Goal: Transaction & Acquisition: Purchase product/service

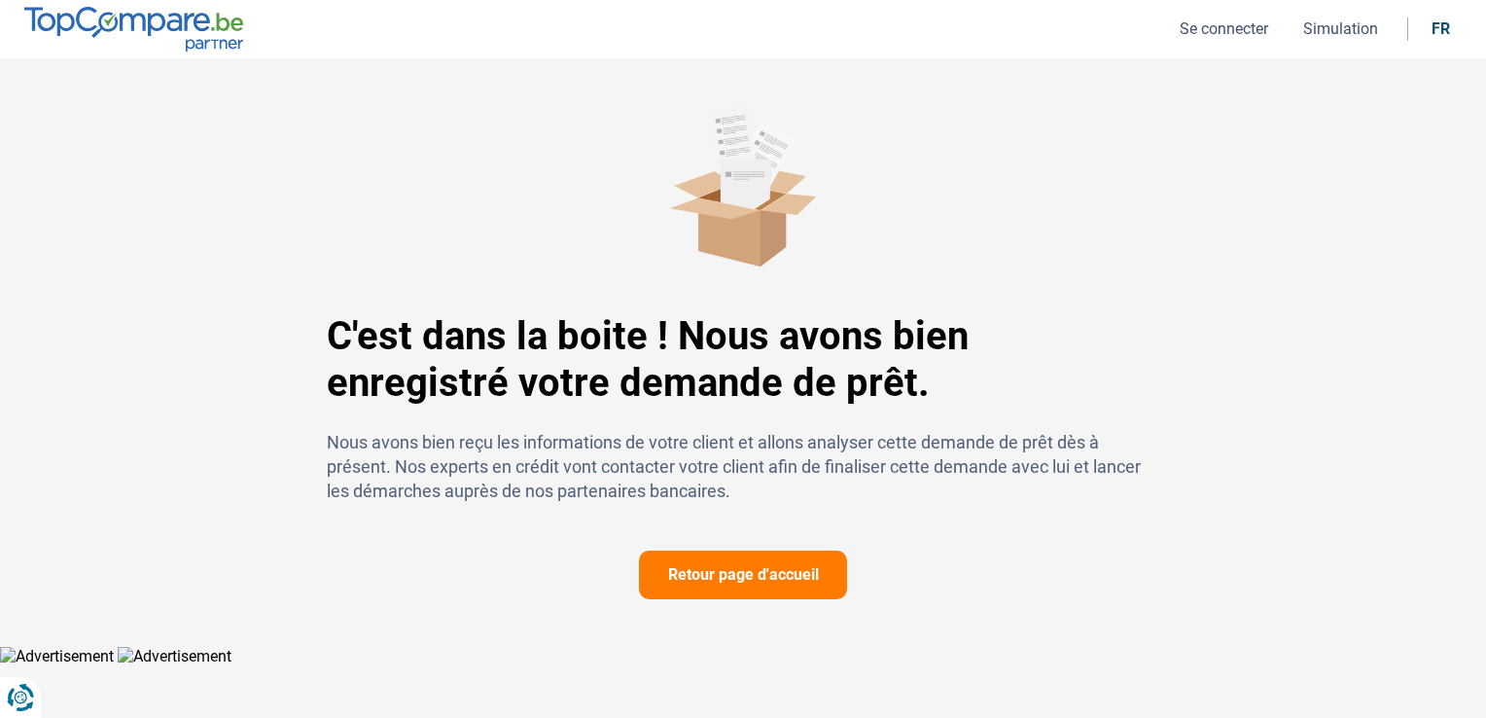
click at [145, 72] on div "C'est dans la boite ! Nous avons bien enregistré votre demande de prêt. Nous av…" at bounding box center [743, 351] width 1486 height 587
click at [204, 42] on img at bounding box center [133, 29] width 219 height 44
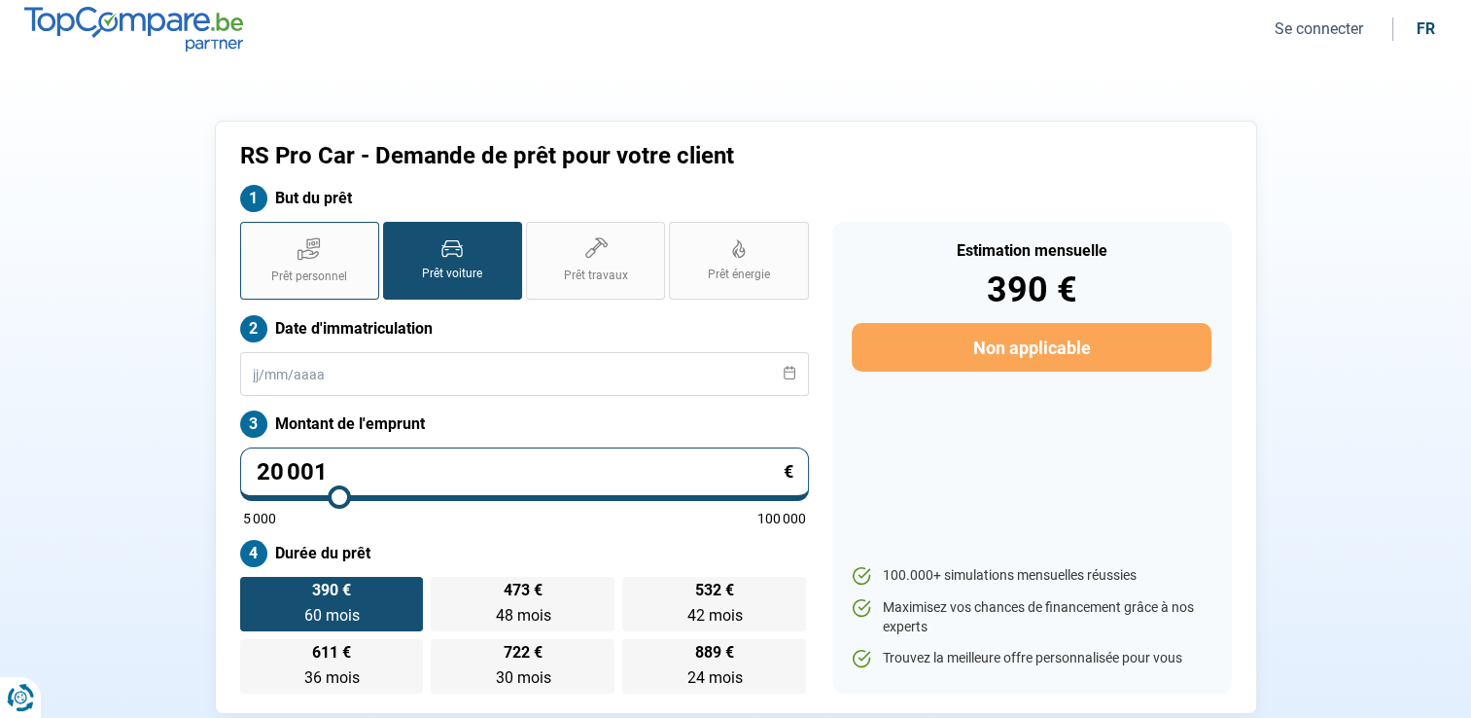
click at [319, 263] on label "Prêt personnel" at bounding box center [309, 261] width 139 height 78
click at [253, 234] on input "Prêt personnel" at bounding box center [246, 228] width 13 height 13
radio input "true"
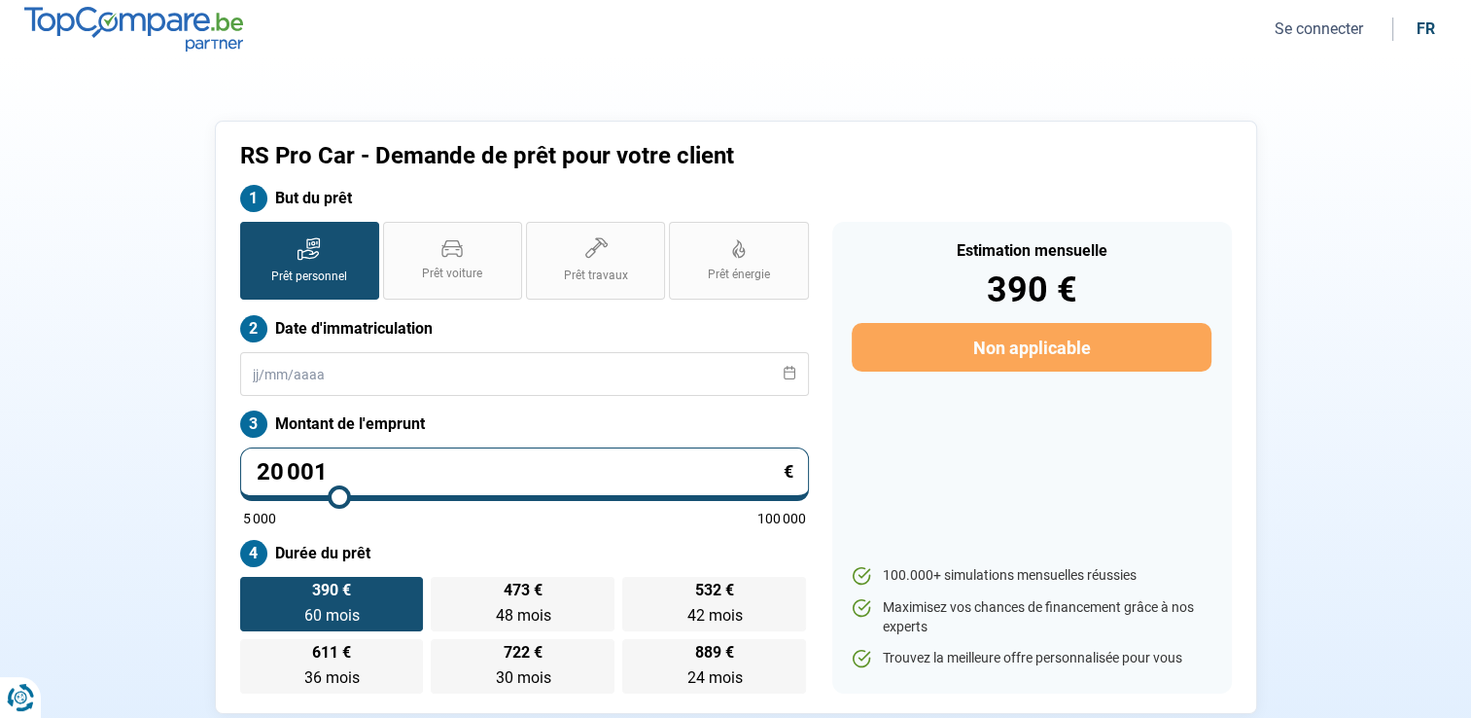
radio input "false"
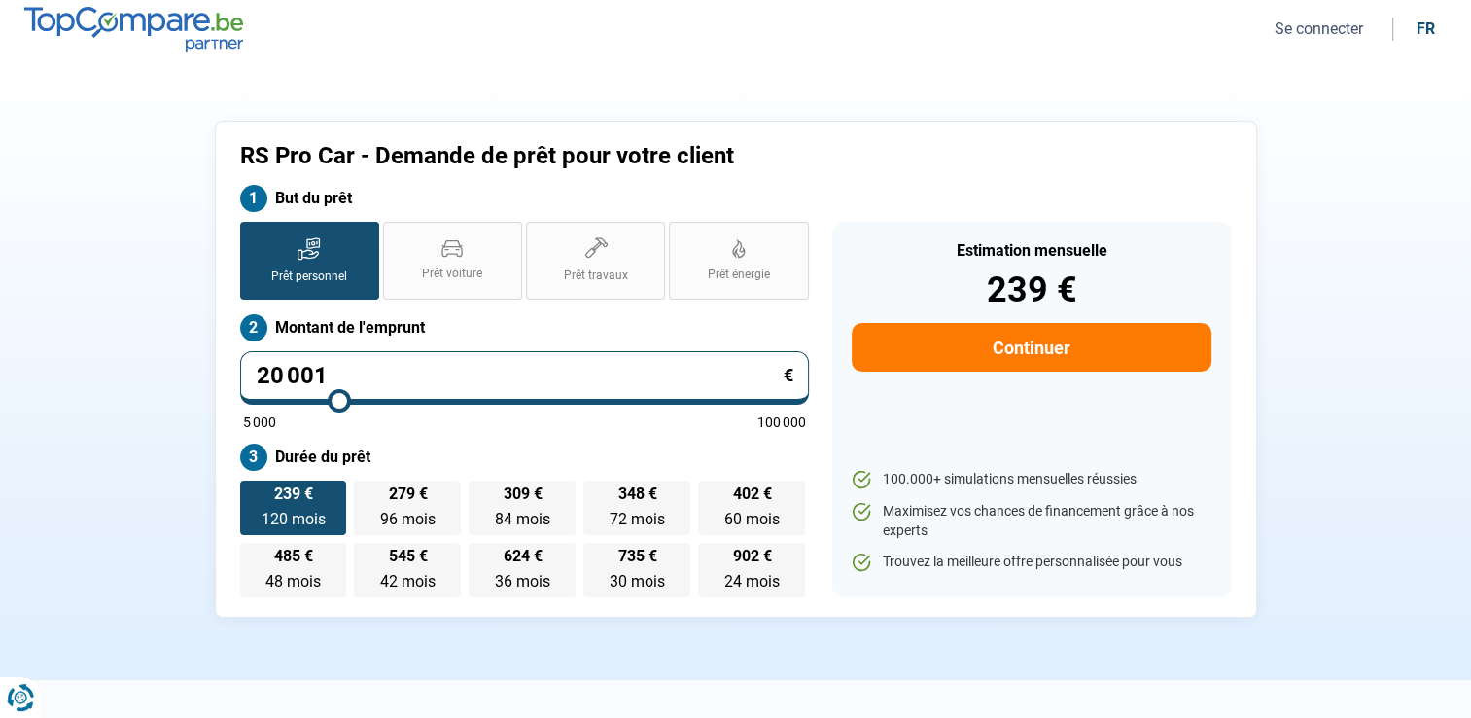
click at [441, 354] on input "20 001" at bounding box center [524, 377] width 569 height 53
type input "2 000"
type input "5000"
type input "200"
type input "5000"
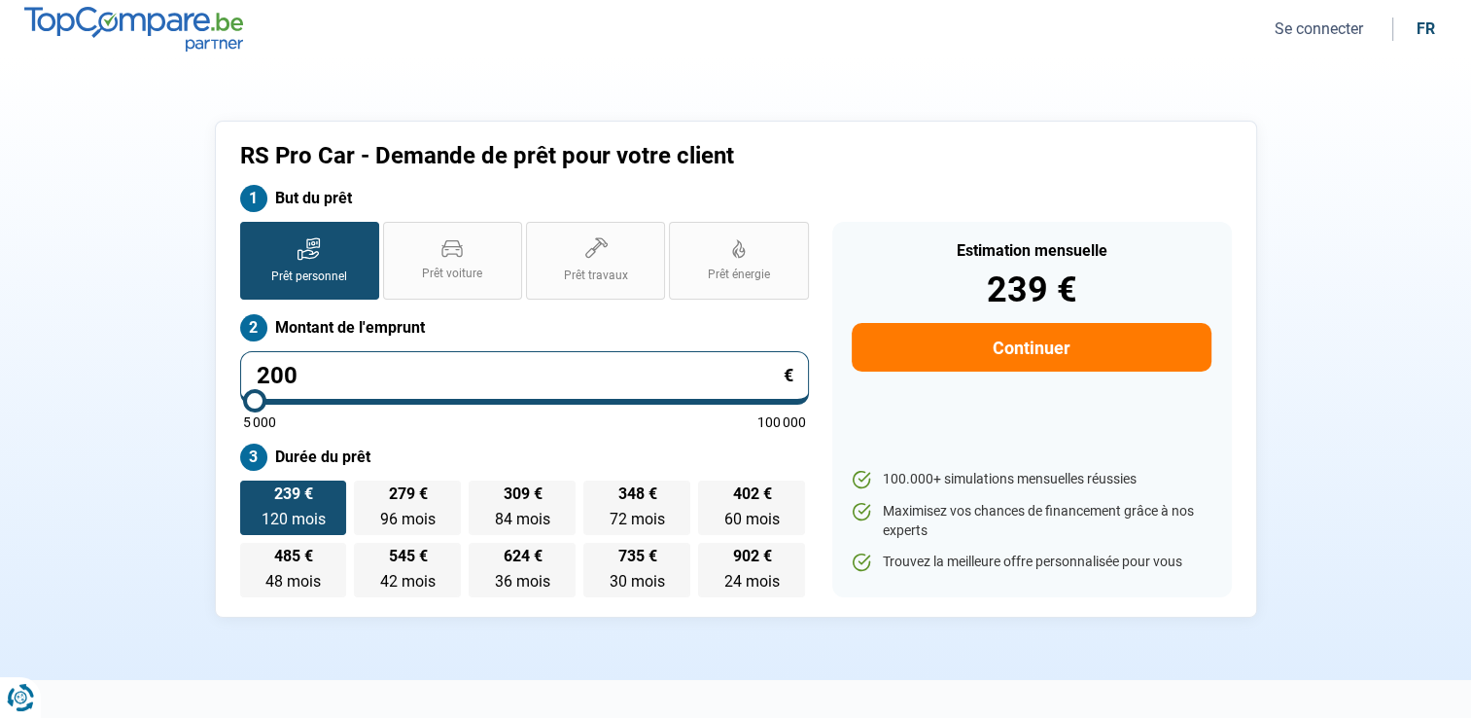
type input "20"
type input "5000"
type input "2"
type input "5000"
type input "0"
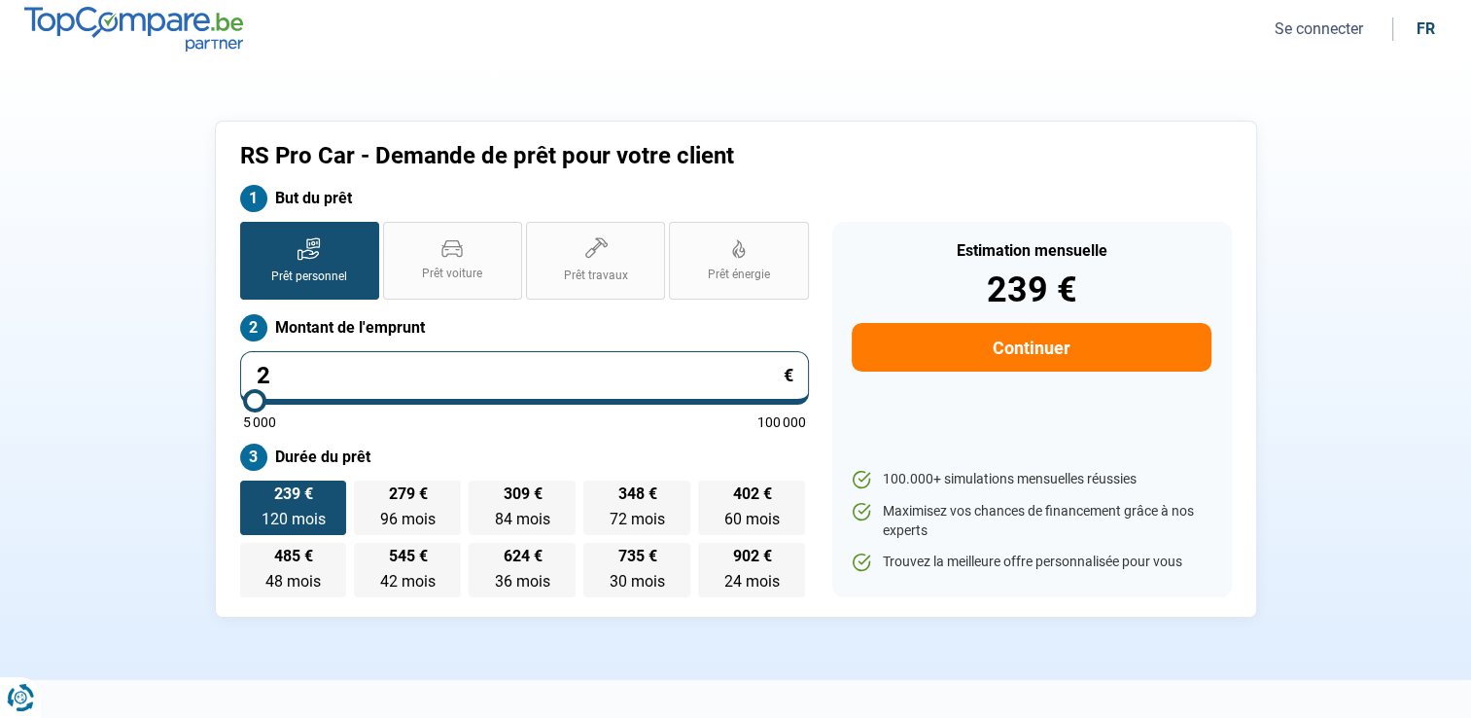
type input "5000"
type input "1"
type input "5000"
type input "10"
type input "5000"
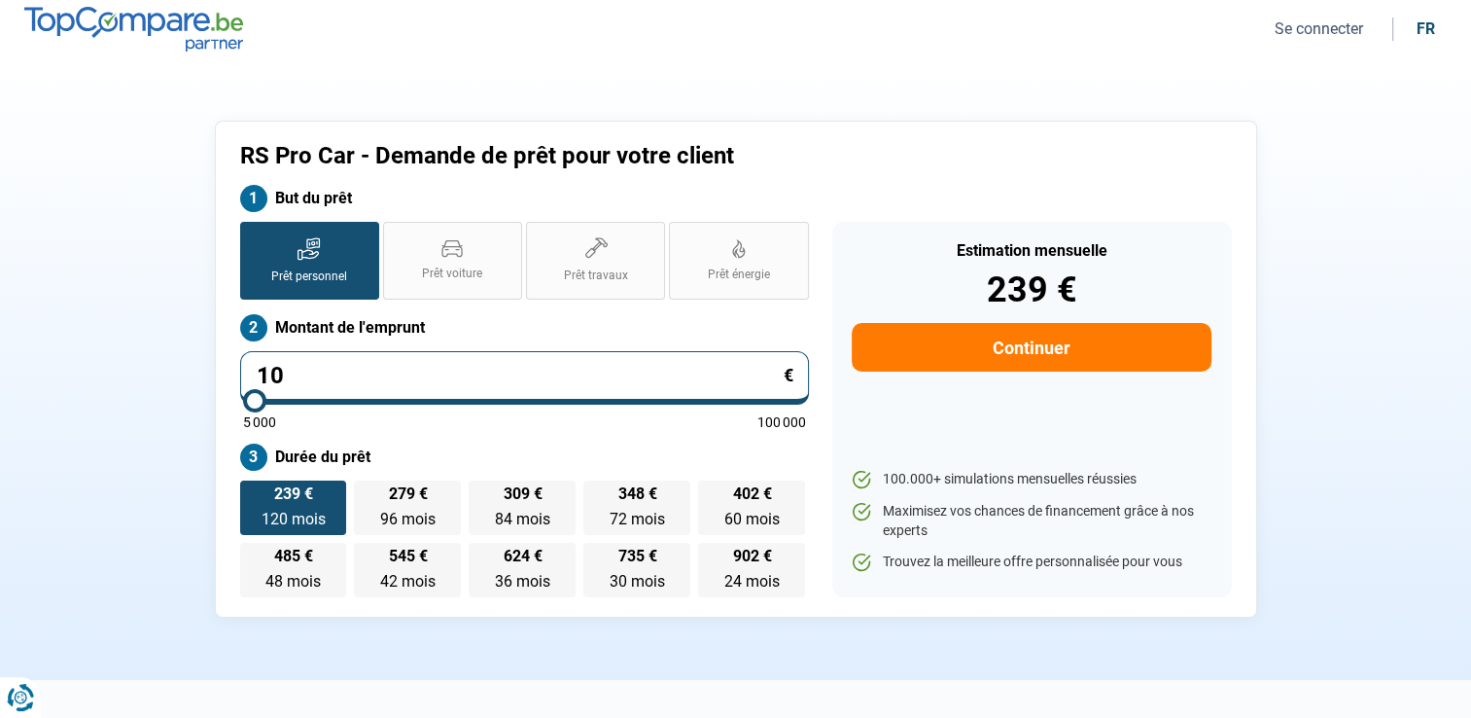
type input "100"
type input "5000"
type input "1 000"
type input "5000"
type input "10 001"
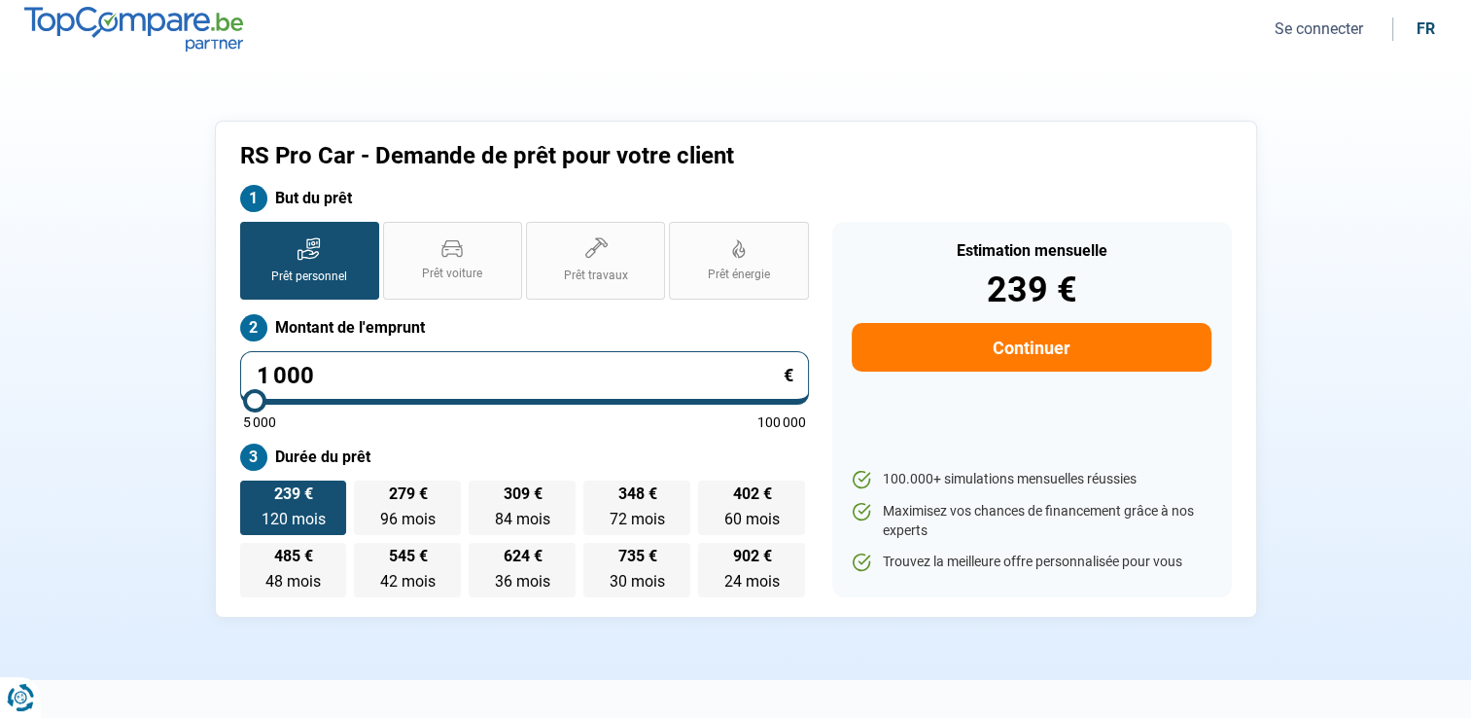
type input "10000"
type input "10 001"
type input "10000"
radio input "true"
